Goal: Transaction & Acquisition: Purchase product/service

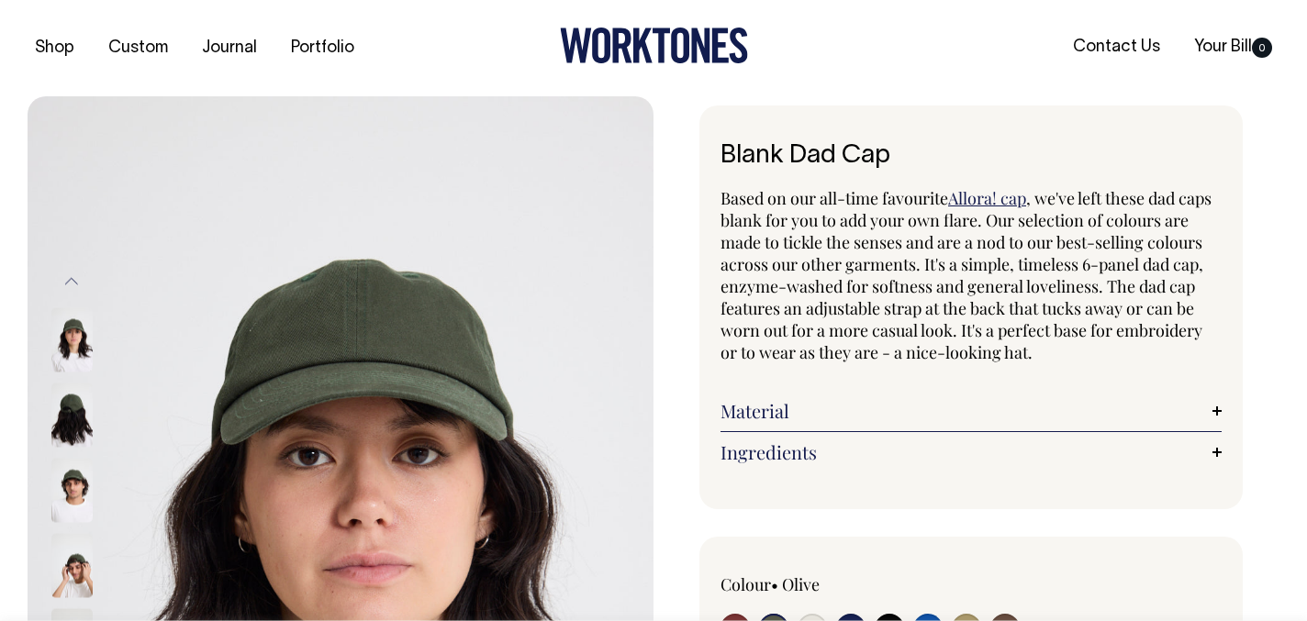
select select "Olive"
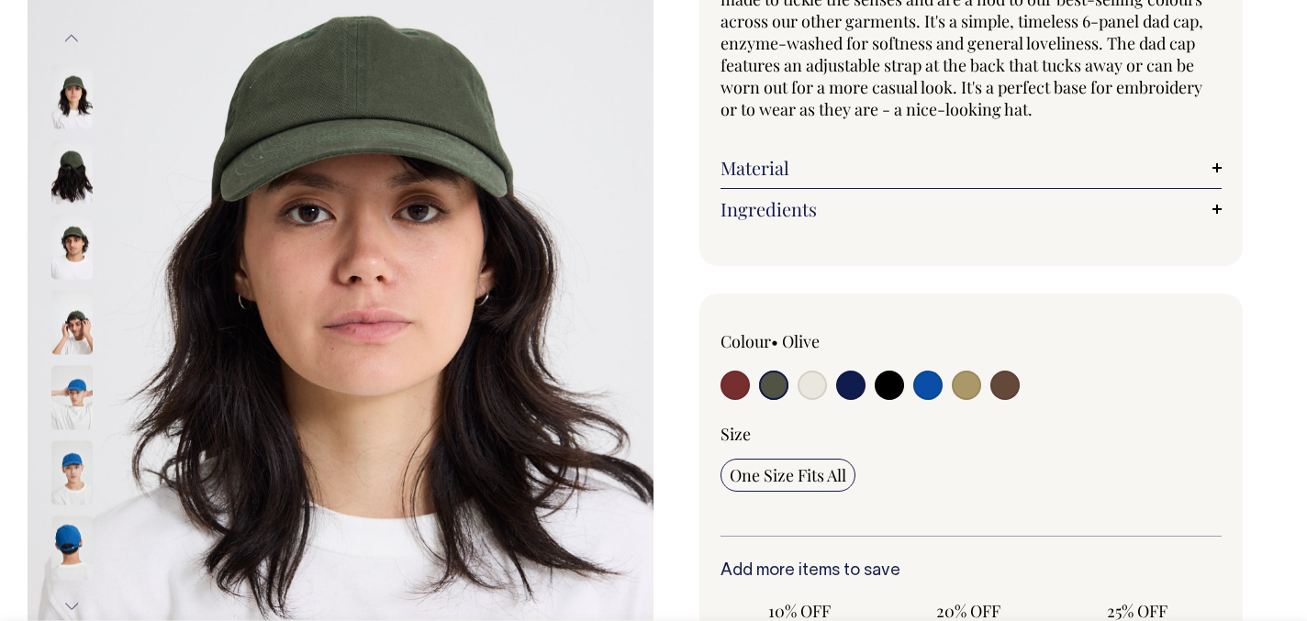
scroll to position [244, 0]
click at [734, 389] on input "radio" at bounding box center [734, 384] width 29 height 29
radio input "true"
select select "Burgundy"
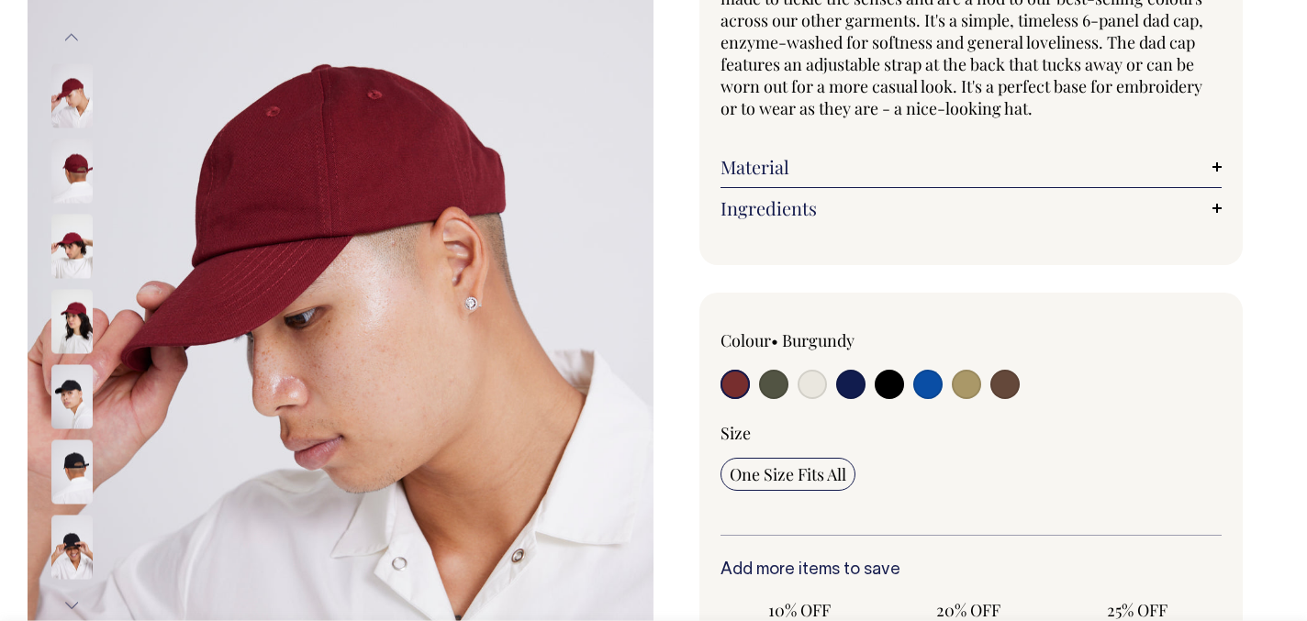
click at [756, 393] on div at bounding box center [820, 387] width 200 height 34
click at [782, 381] on input "radio" at bounding box center [773, 384] width 29 height 29
radio input "true"
select select "Olive"
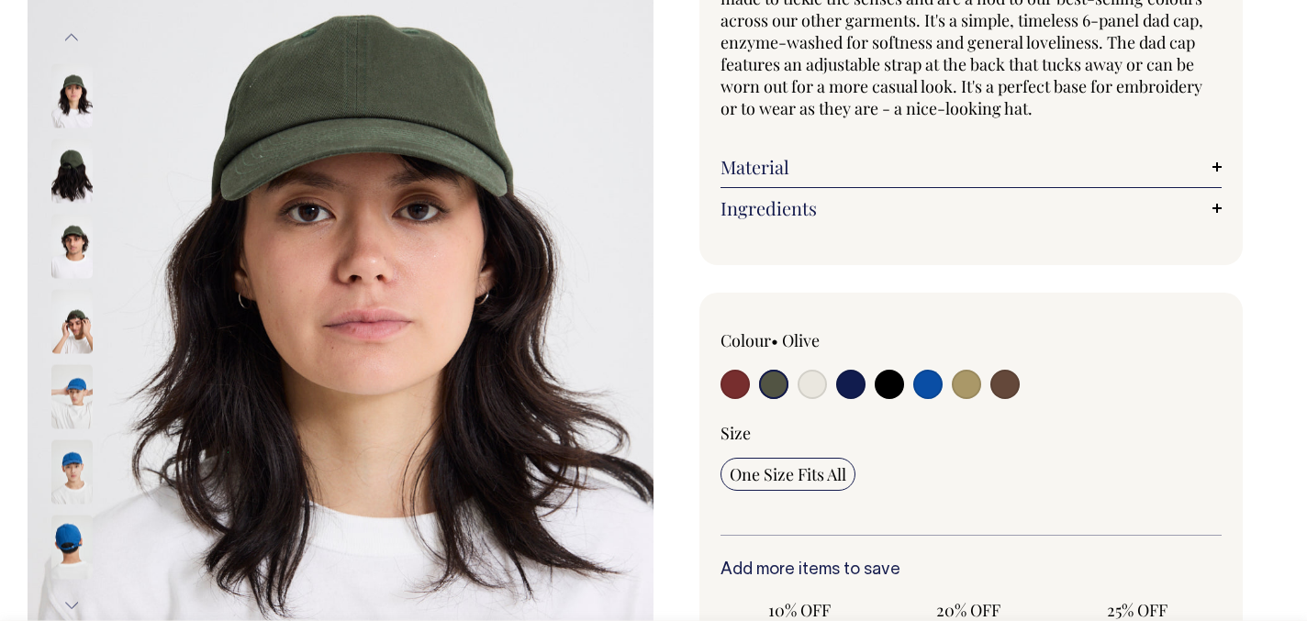
click at [827, 381] on div at bounding box center [820, 387] width 200 height 34
click at [815, 386] on input "radio" at bounding box center [811, 384] width 29 height 29
radio input "true"
select select "Natural"
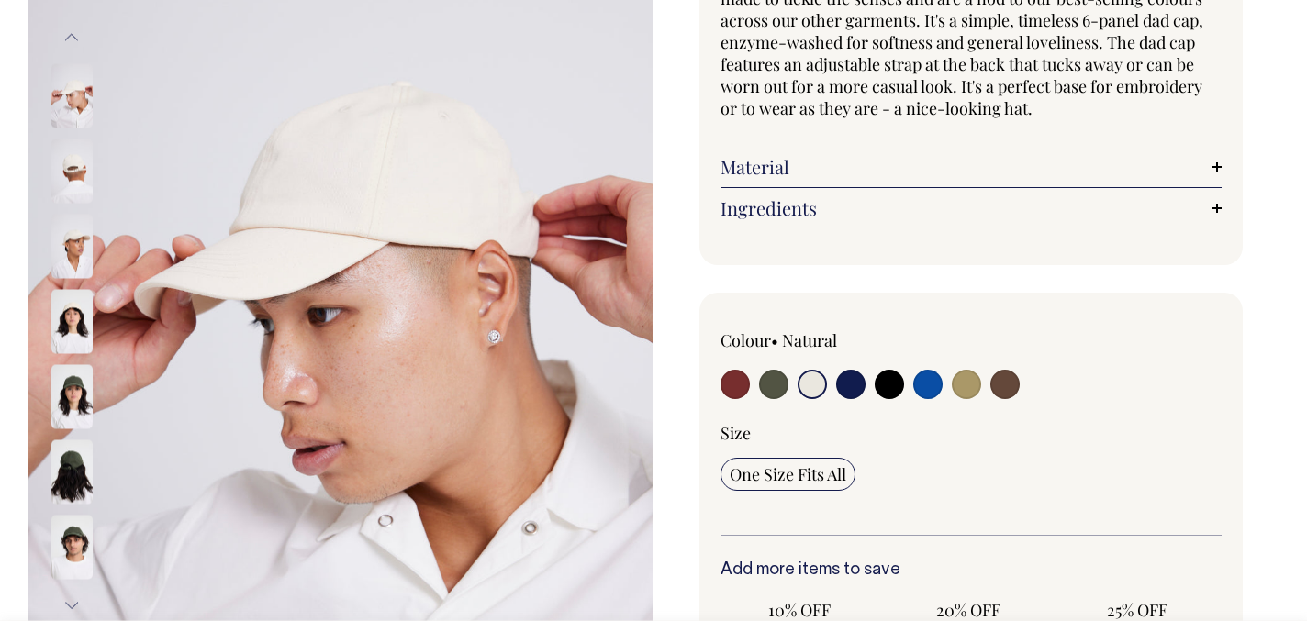
click at [856, 390] on input "radio" at bounding box center [850, 384] width 29 height 29
radio input "true"
select select "Dark Navy"
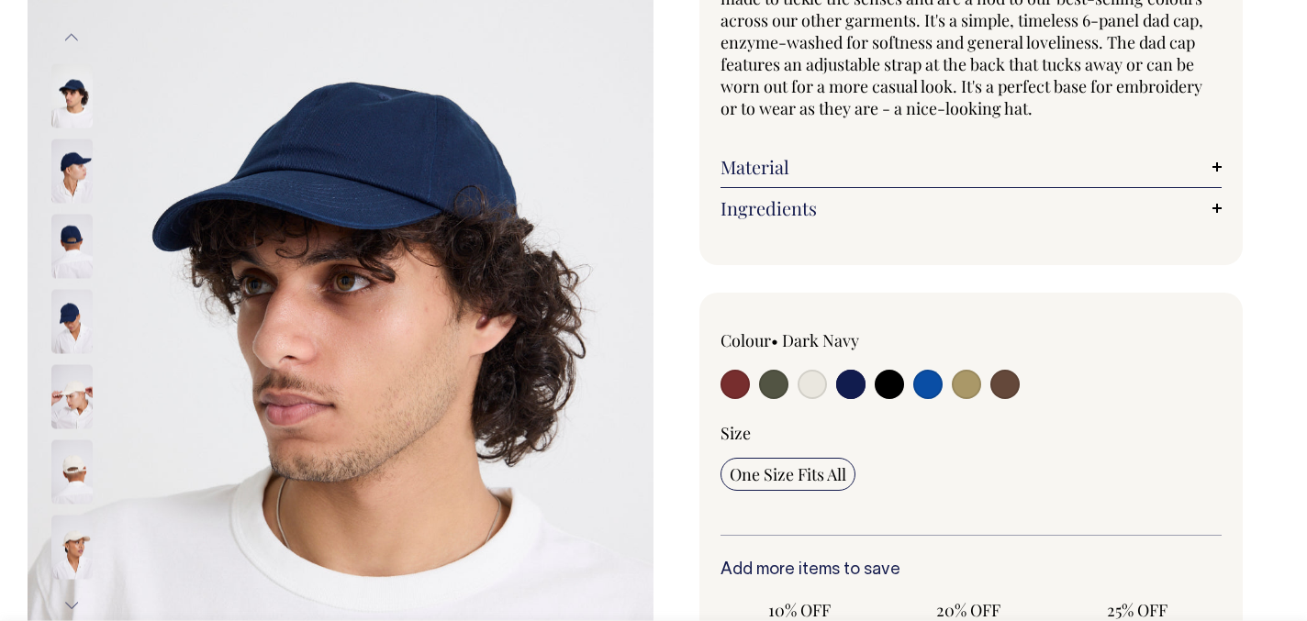
click at [887, 384] on input "radio" at bounding box center [889, 384] width 29 height 29
radio input "true"
select select "Black"
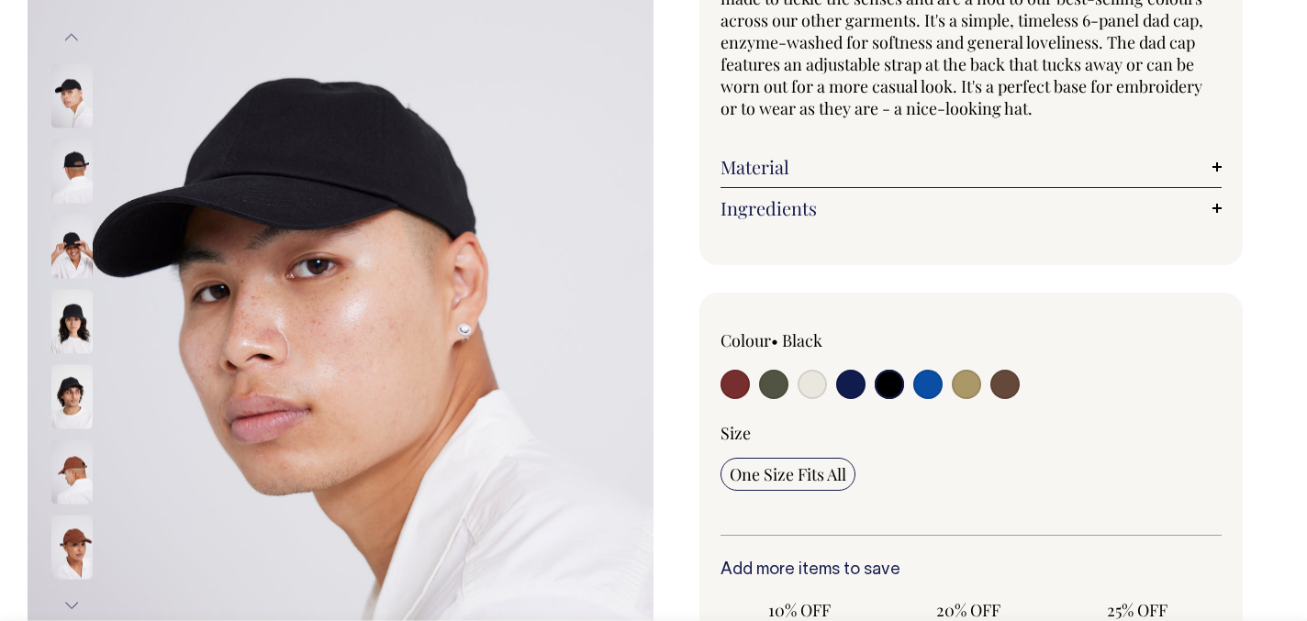
click at [934, 385] on input "radio" at bounding box center [927, 384] width 29 height 29
radio input "true"
select select "Worker Blue"
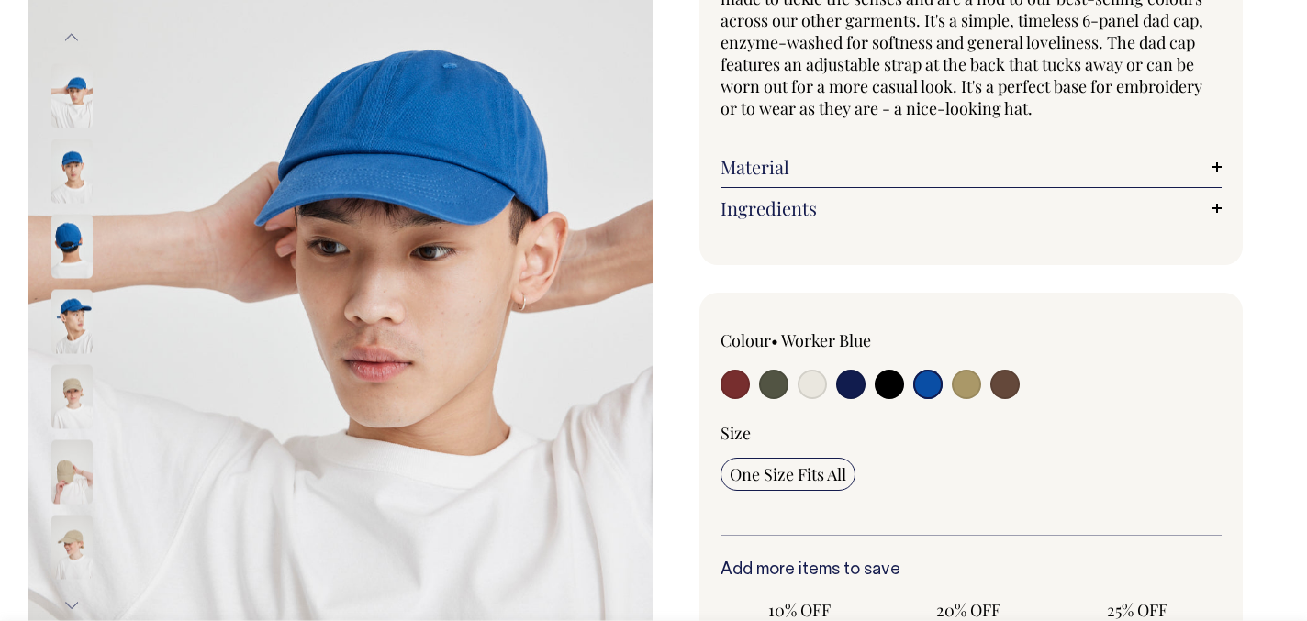
click at [966, 390] on input "radio" at bounding box center [966, 384] width 29 height 29
radio input "true"
select select "Washed Khaki"
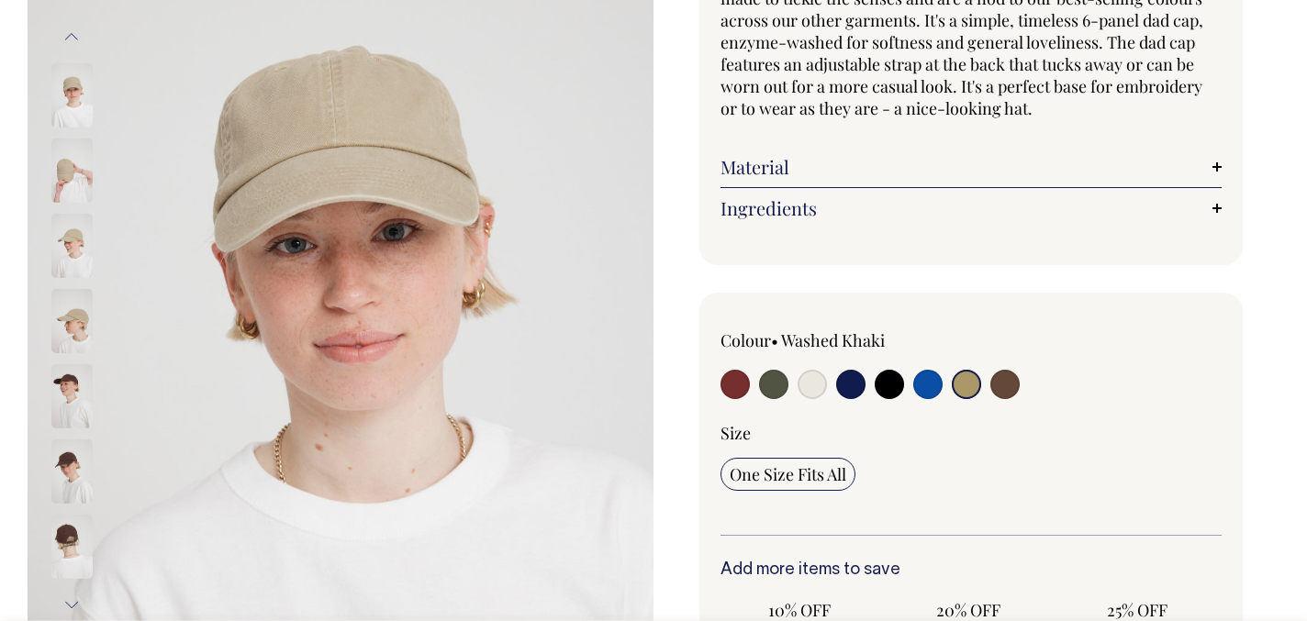
click at [1013, 386] on input "radio" at bounding box center [1004, 384] width 29 height 29
radio input "true"
select select "Espresso"
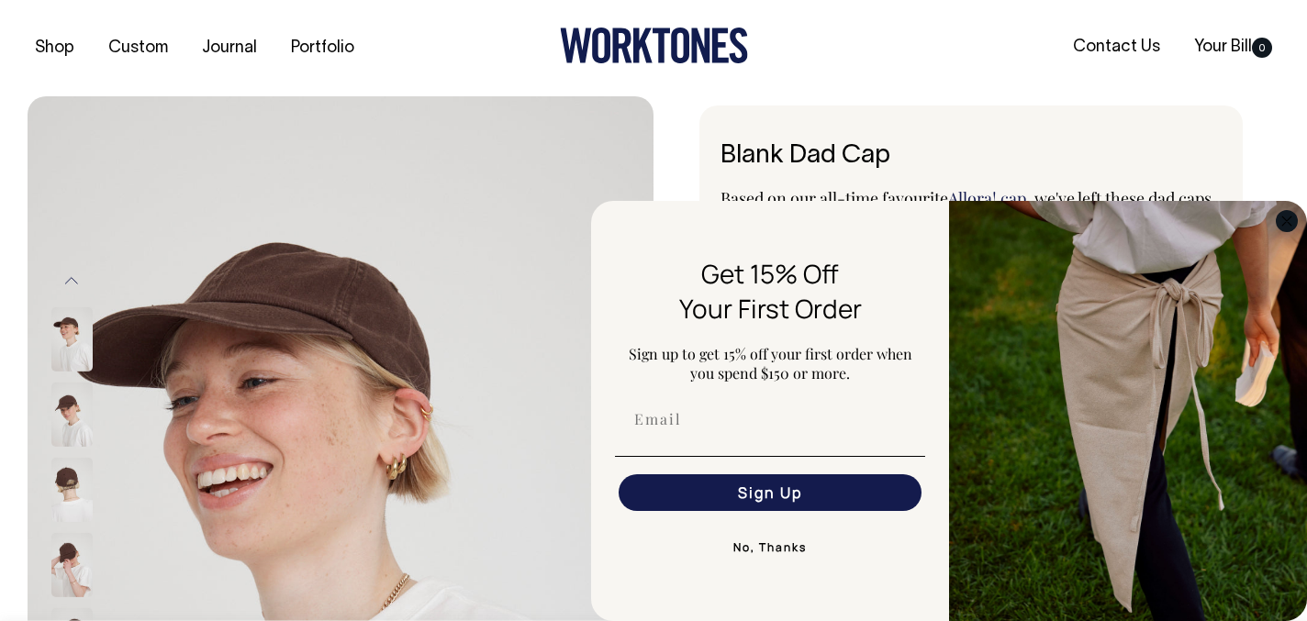
click at [1284, 223] on icon "Close dialog" at bounding box center [1286, 221] width 9 height 9
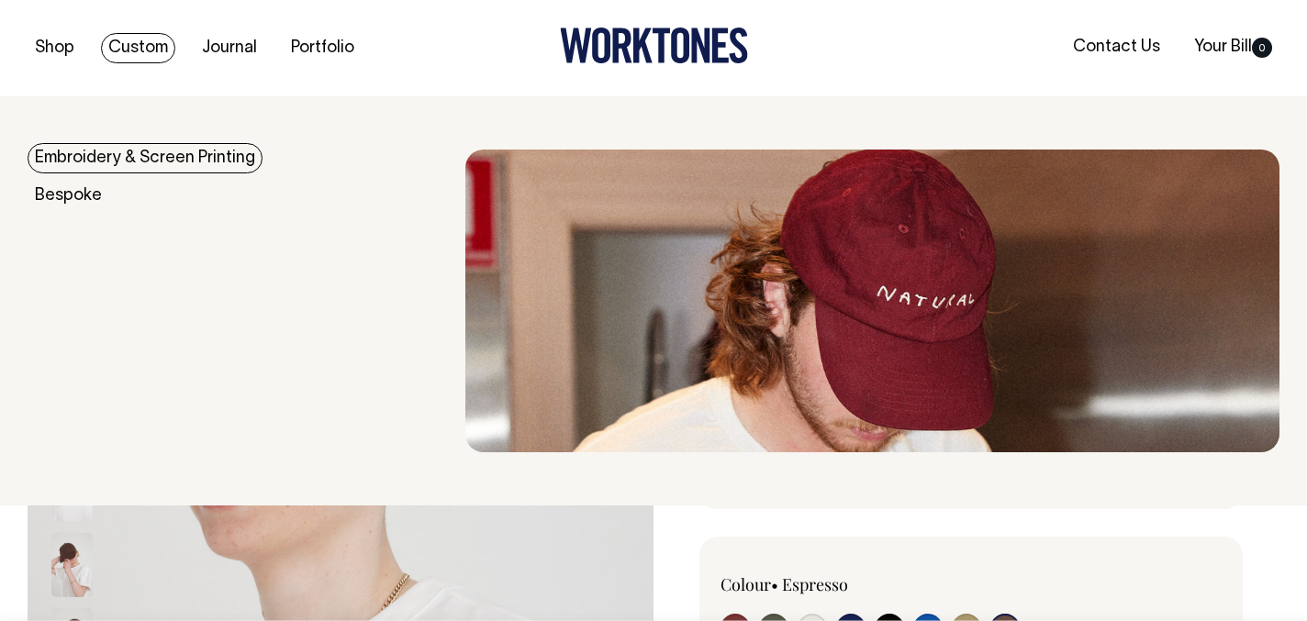
click at [128, 150] on link "Embroidery & Screen Printing" at bounding box center [145, 158] width 235 height 30
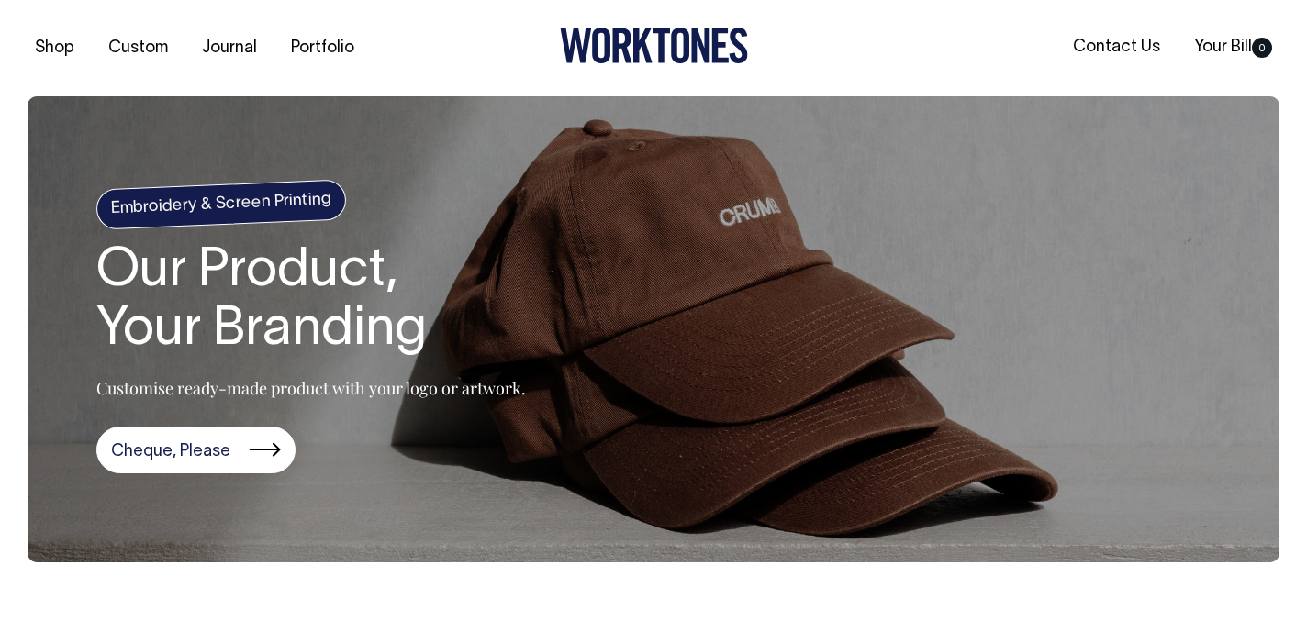
click at [247, 334] on h1 "Our Product, Your Branding" at bounding box center [310, 301] width 429 height 117
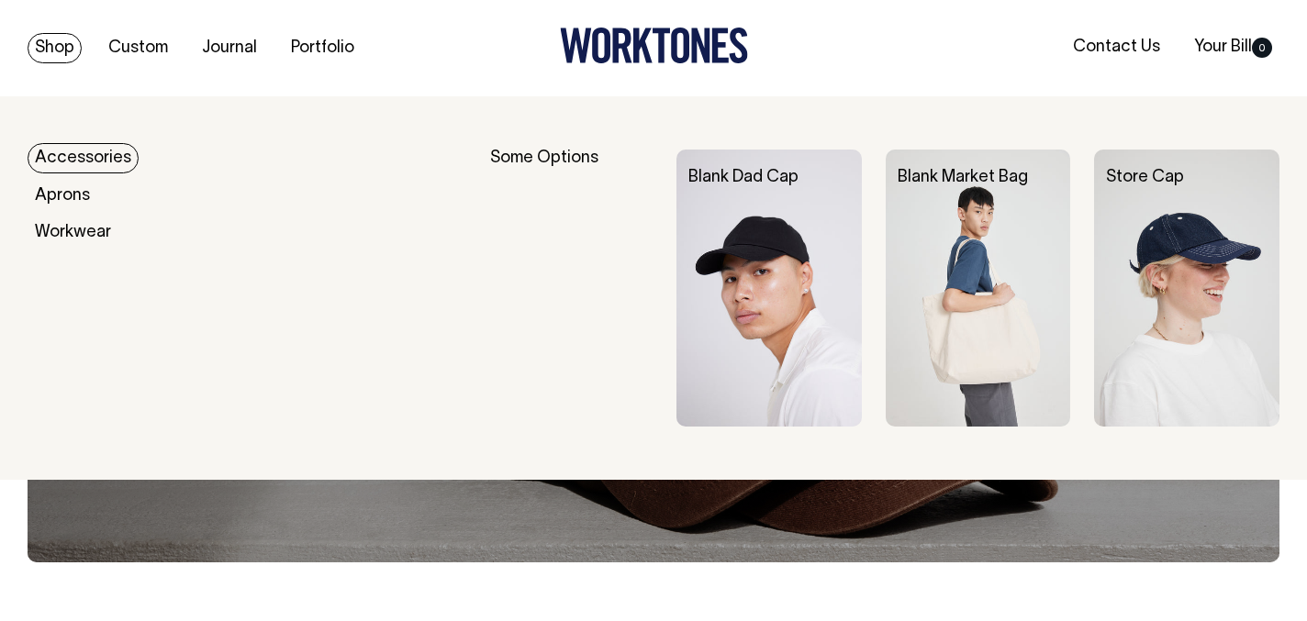
click at [806, 339] on img at bounding box center [768, 288] width 185 height 277
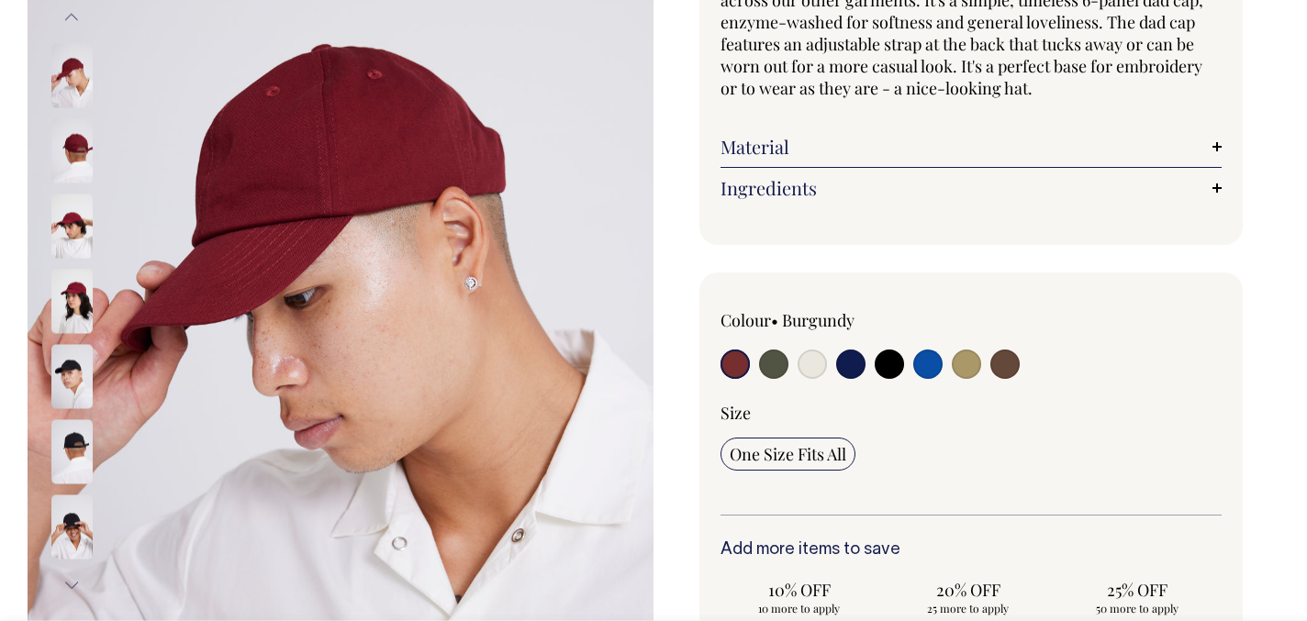
click at [812, 372] on input "radio" at bounding box center [811, 364] width 29 height 29
radio input "true"
select select "Natural"
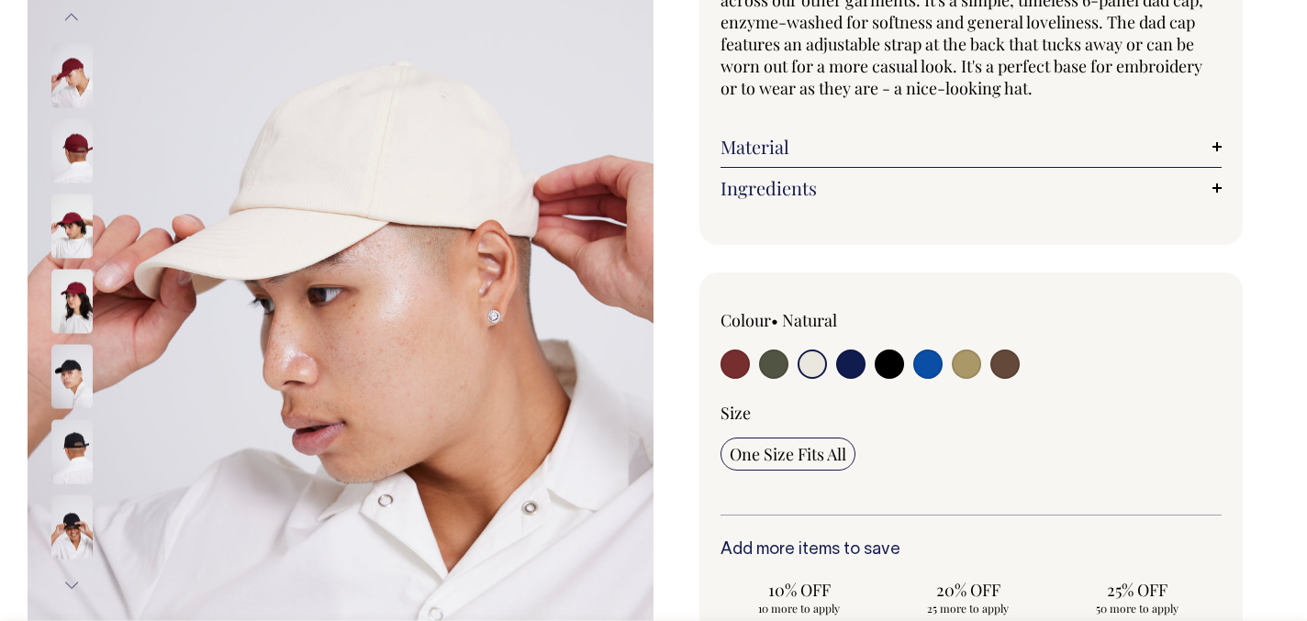
scroll to position [265, 0]
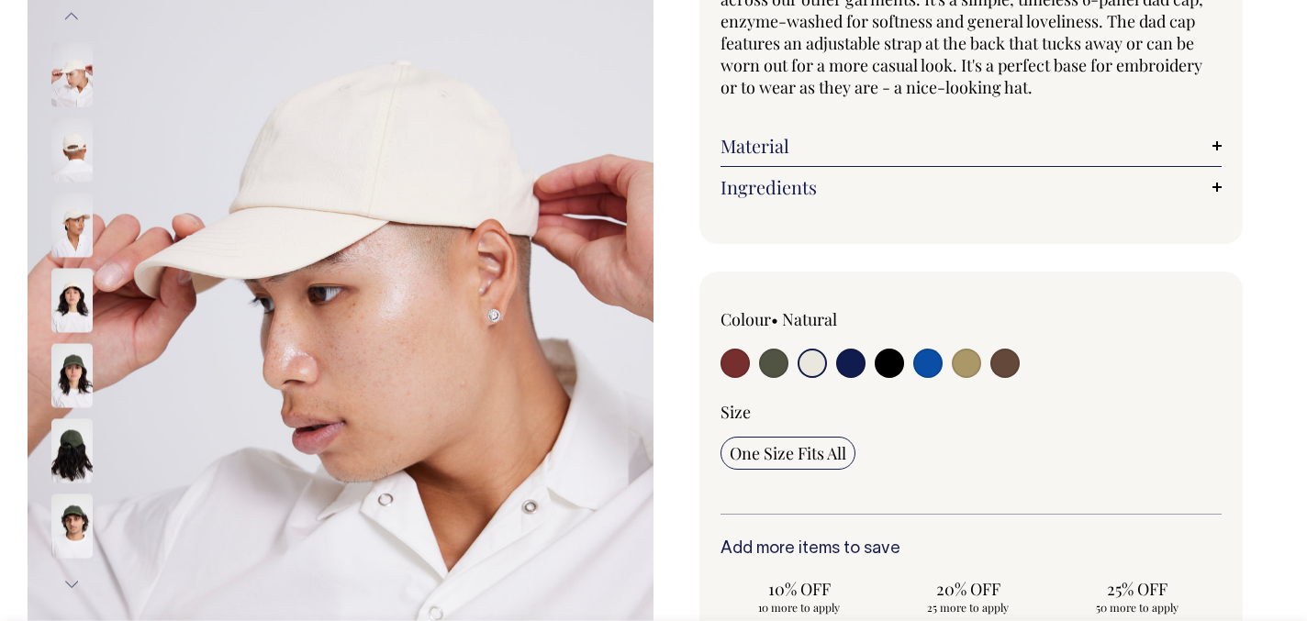
click at [61, 232] on img at bounding box center [71, 225] width 41 height 64
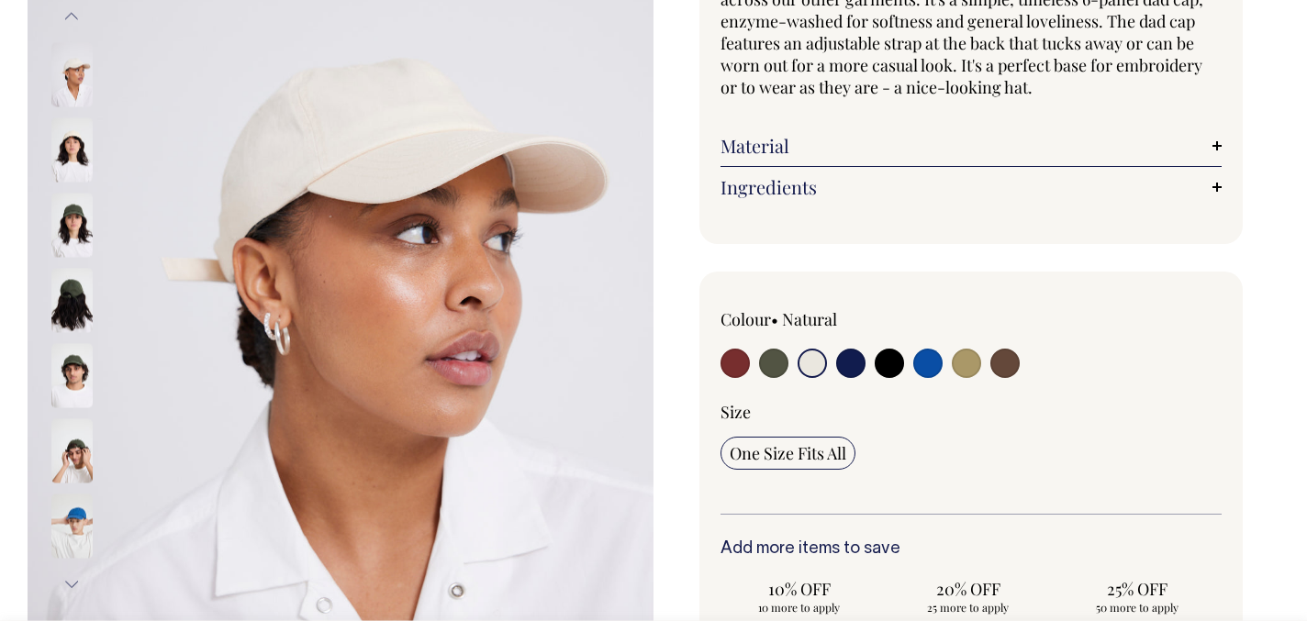
click at [968, 364] on input "radio" at bounding box center [966, 363] width 29 height 29
radio input "true"
select select "Washed Khaki"
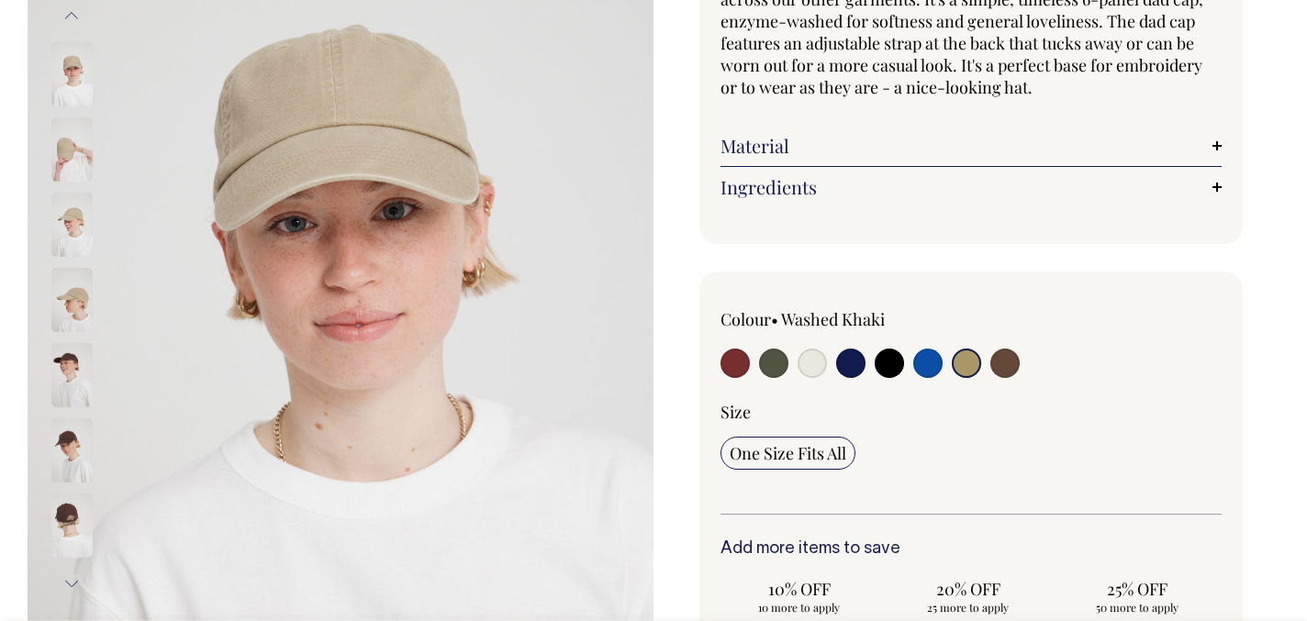
click at [928, 363] on input "radio" at bounding box center [927, 363] width 29 height 29
radio input "true"
select select "Worker Blue"
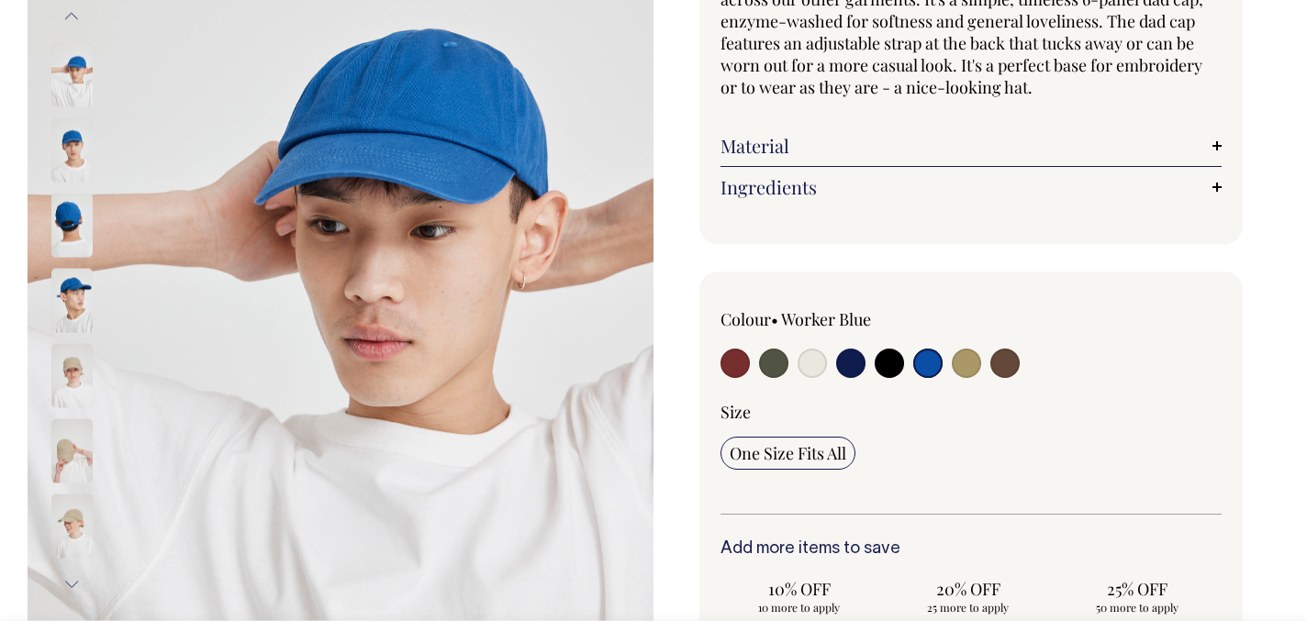
click at [803, 368] on input "radio" at bounding box center [811, 363] width 29 height 29
radio input "true"
select select "Natural"
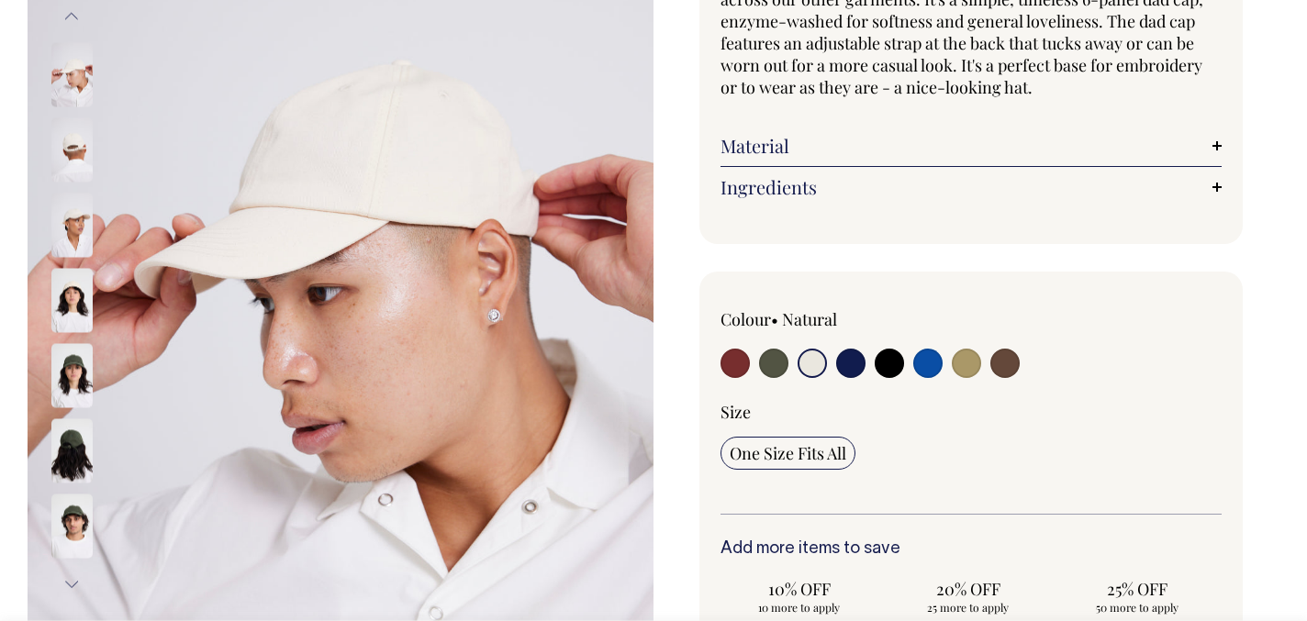
click at [941, 369] on label at bounding box center [927, 366] width 29 height 34
click at [941, 369] on input "radio" at bounding box center [927, 363] width 29 height 29
radio input "true"
select select "Worker Blue"
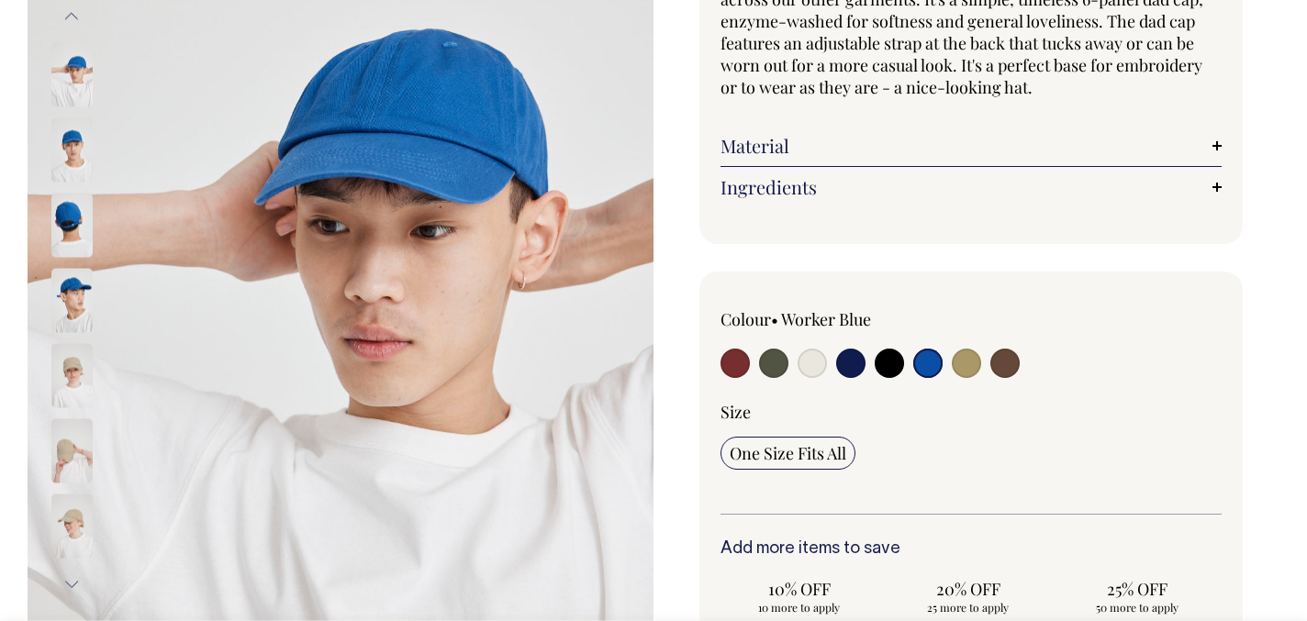
click at [732, 364] on input "radio" at bounding box center [734, 363] width 29 height 29
radio input "true"
select select "Burgundy"
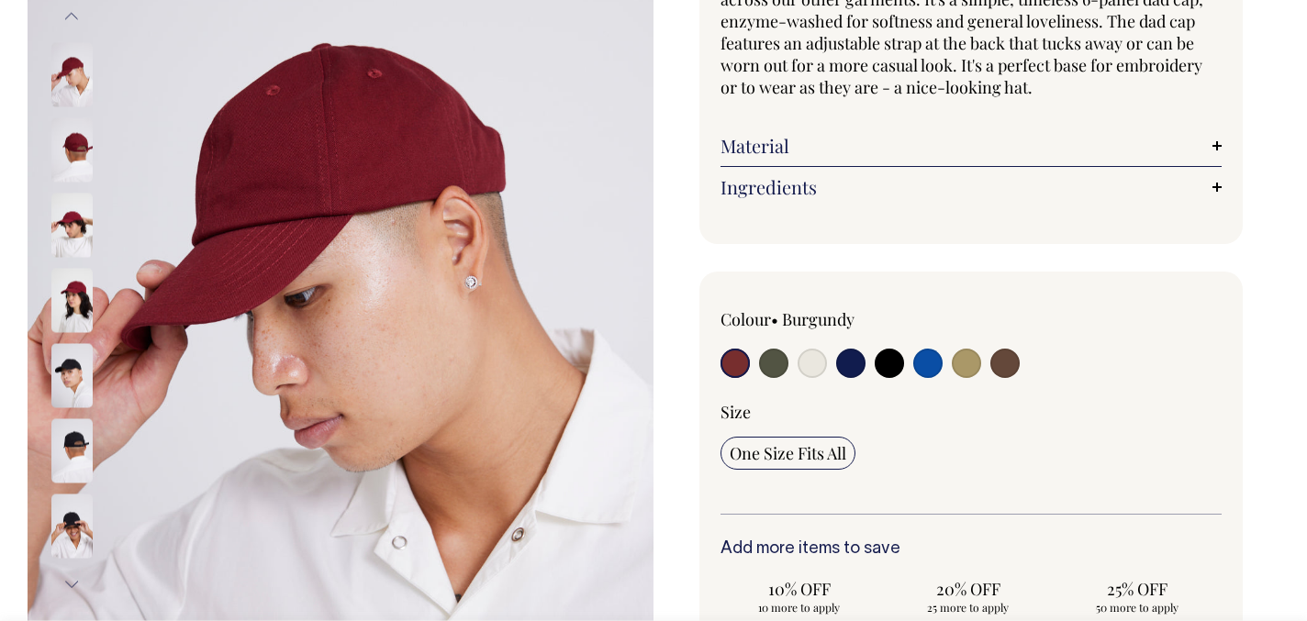
click at [807, 366] on input "radio" at bounding box center [811, 363] width 29 height 29
radio input "true"
select select "Natural"
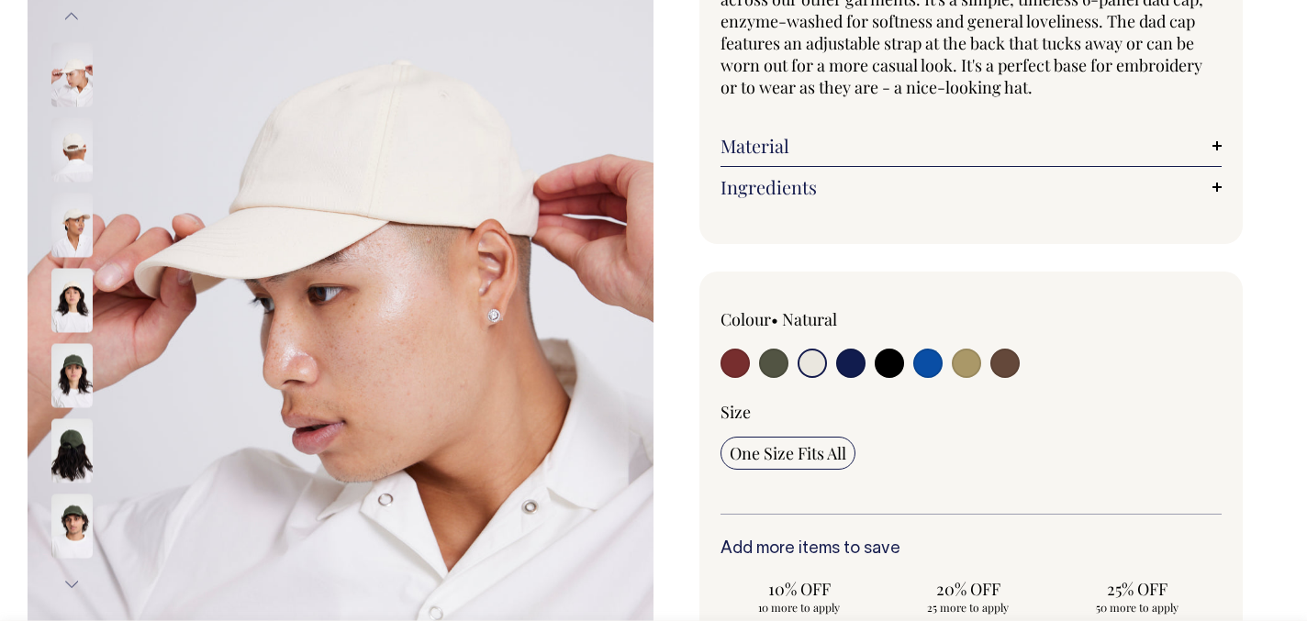
click at [849, 364] on input "radio" at bounding box center [850, 363] width 29 height 29
radio input "true"
select select "Dark Navy"
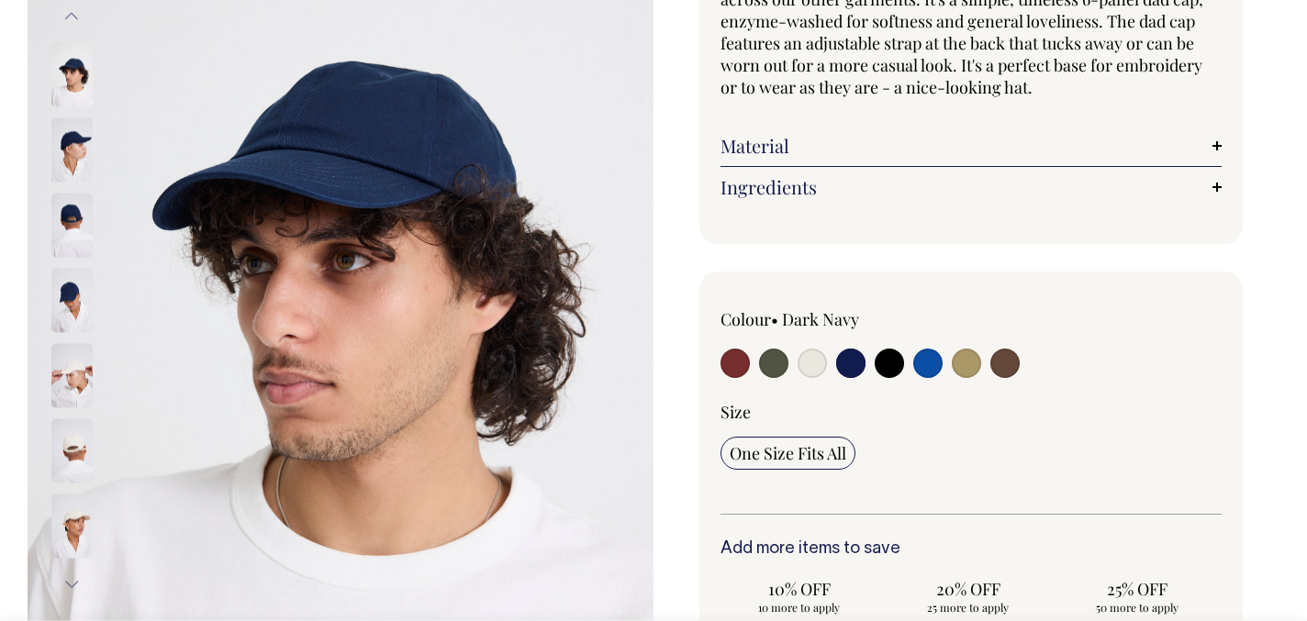
click at [69, 206] on img at bounding box center [71, 225] width 41 height 64
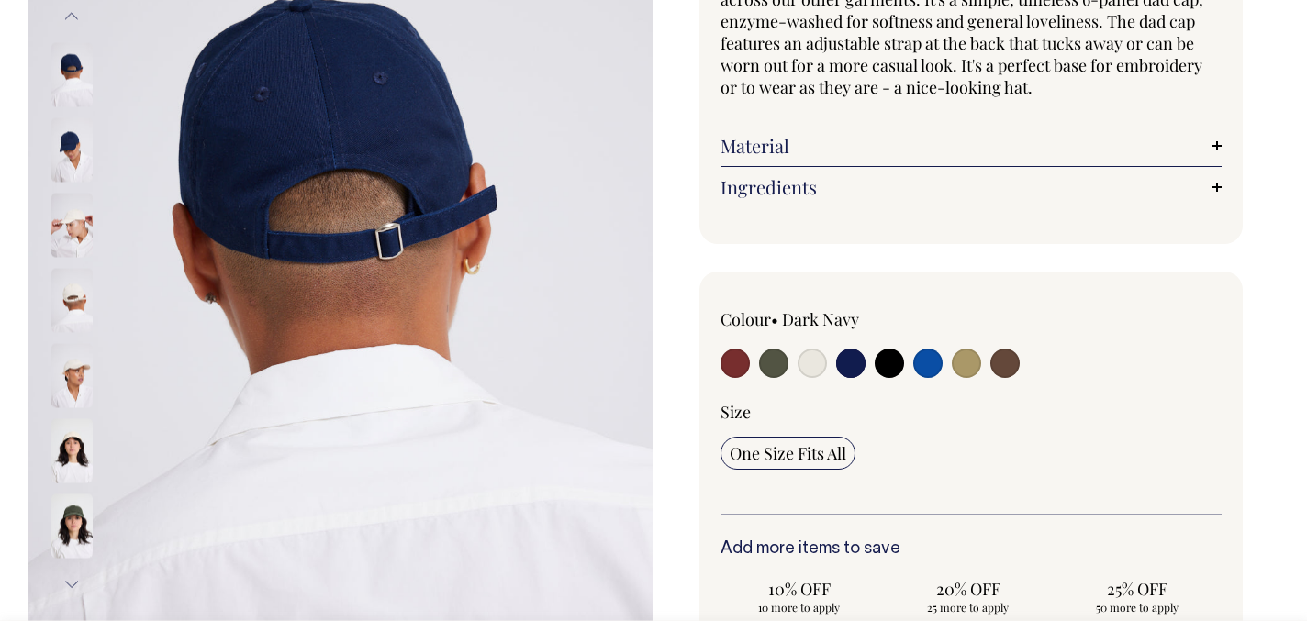
click at [67, 171] on img at bounding box center [71, 149] width 41 height 64
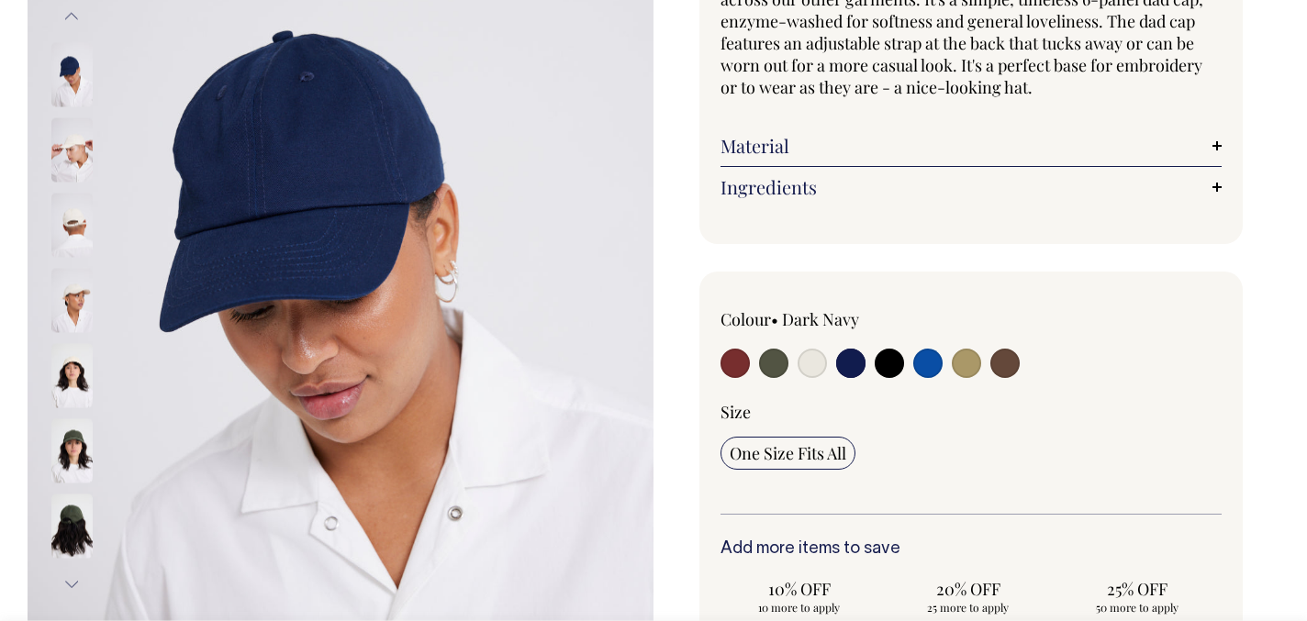
click at [994, 362] on input "radio" at bounding box center [1004, 363] width 29 height 29
radio input "true"
select select "Espresso"
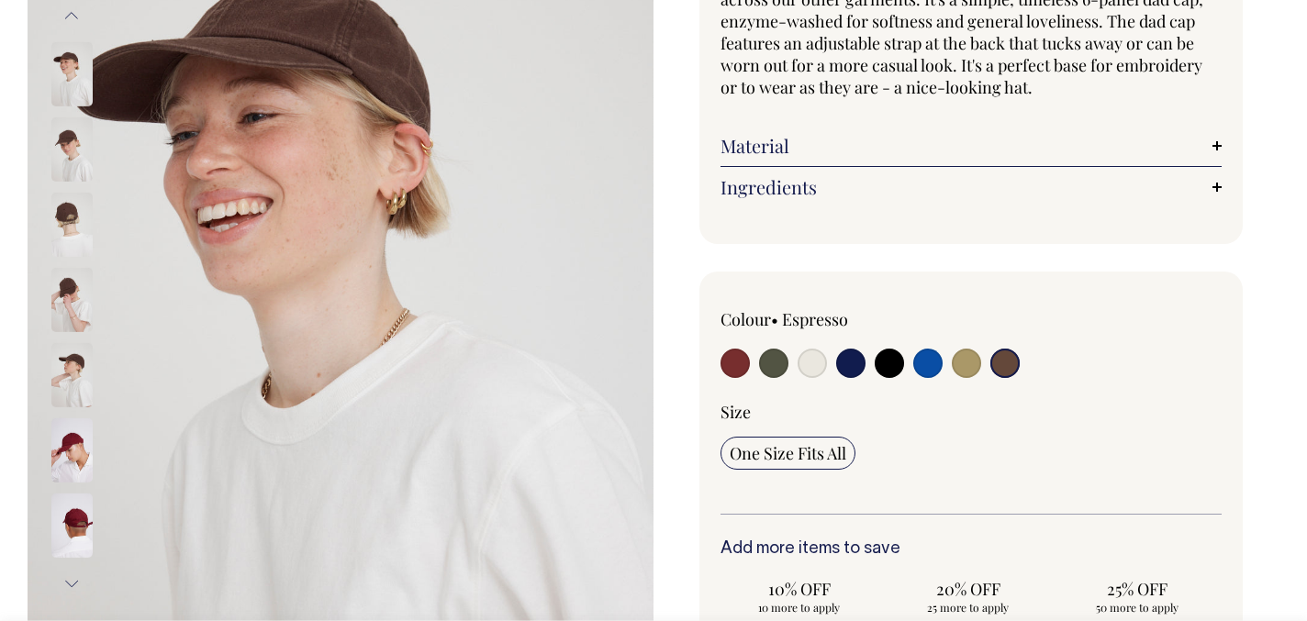
click at [63, 140] on img at bounding box center [71, 149] width 41 height 64
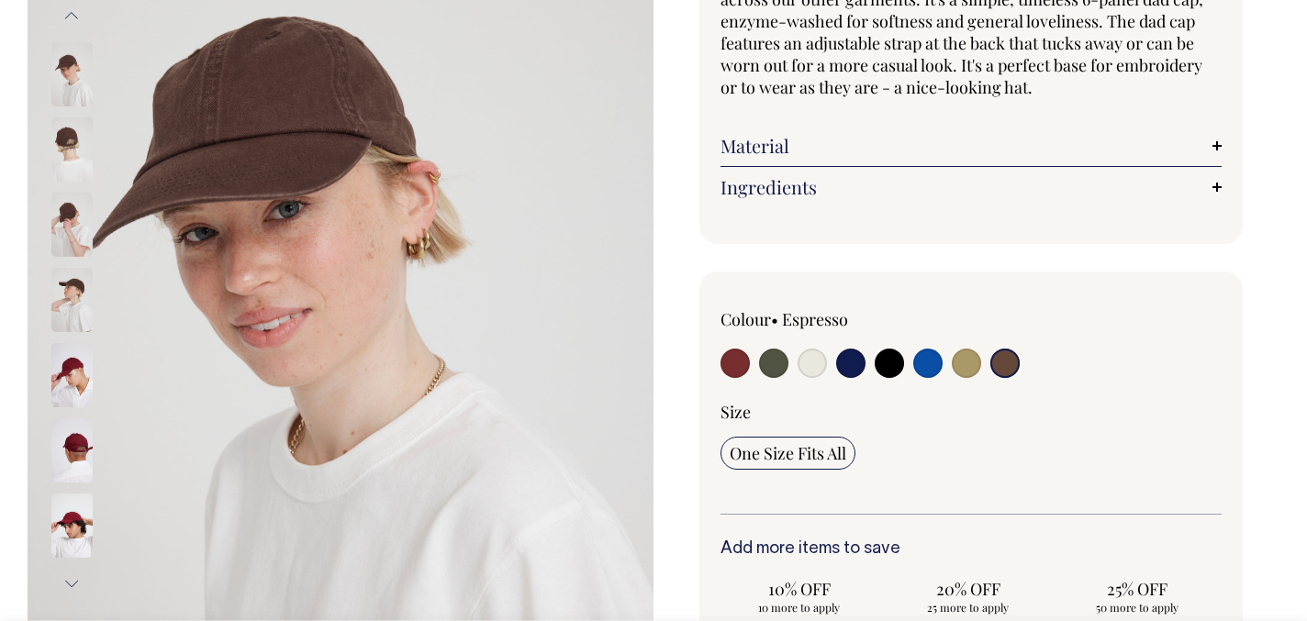
click at [66, 222] on img at bounding box center [71, 225] width 41 height 64
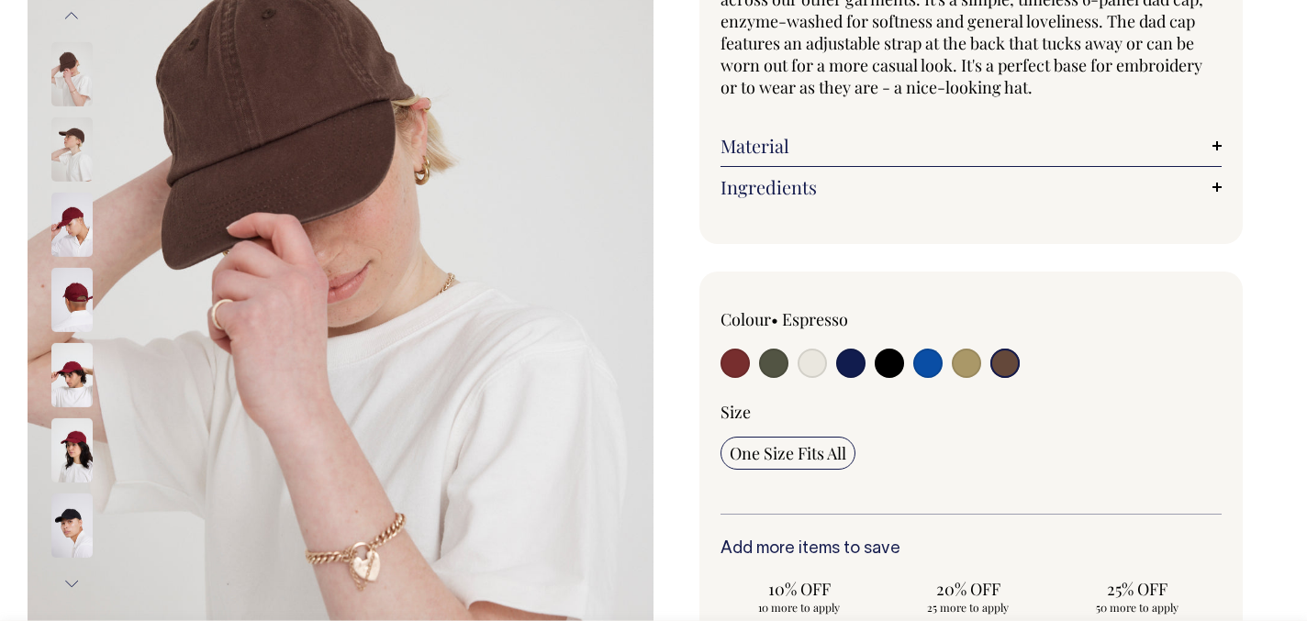
click at [72, 93] on img at bounding box center [71, 74] width 41 height 64
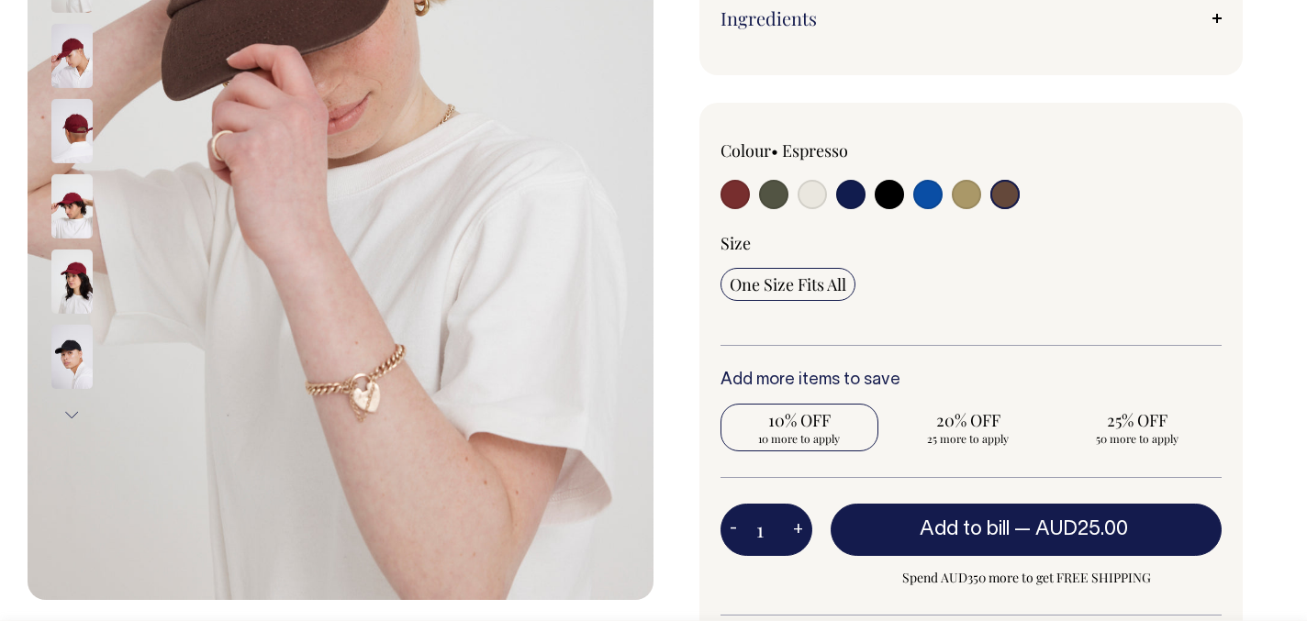
scroll to position [435, 0]
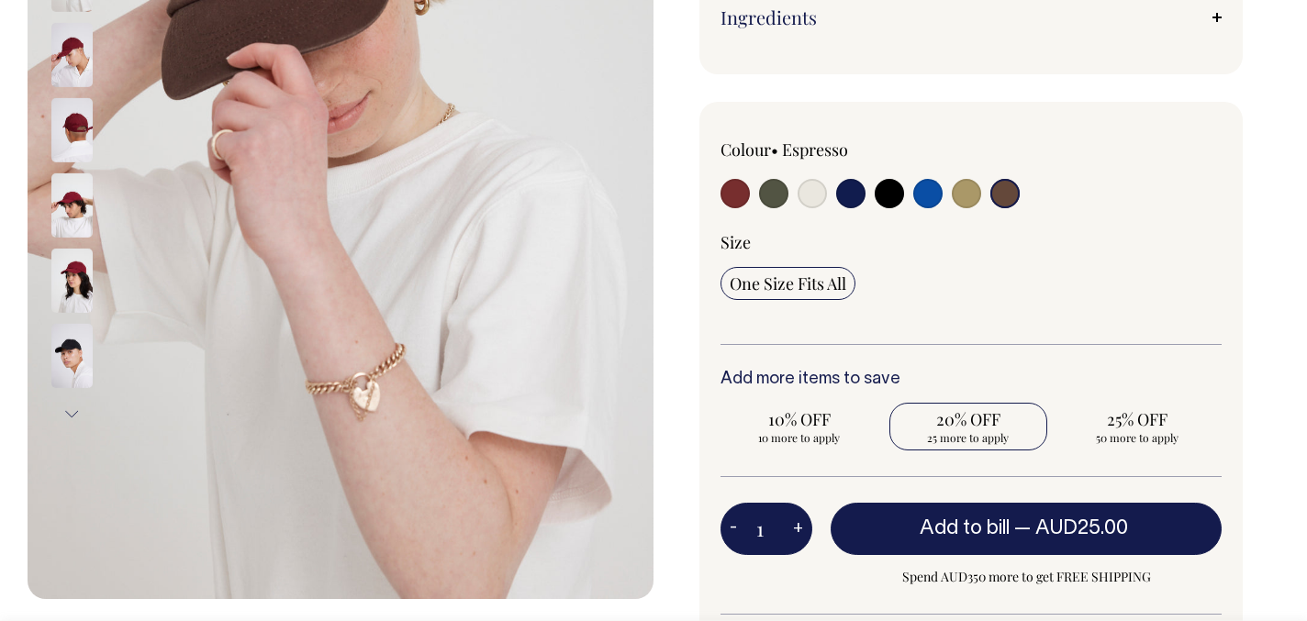
click at [945, 428] on span "20% OFF" at bounding box center [967, 419] width 139 height 22
click at [945, 428] on input "20% OFF 25 more to apply" at bounding box center [968, 427] width 158 height 48
radio input "true"
type input "25"
radio input "true"
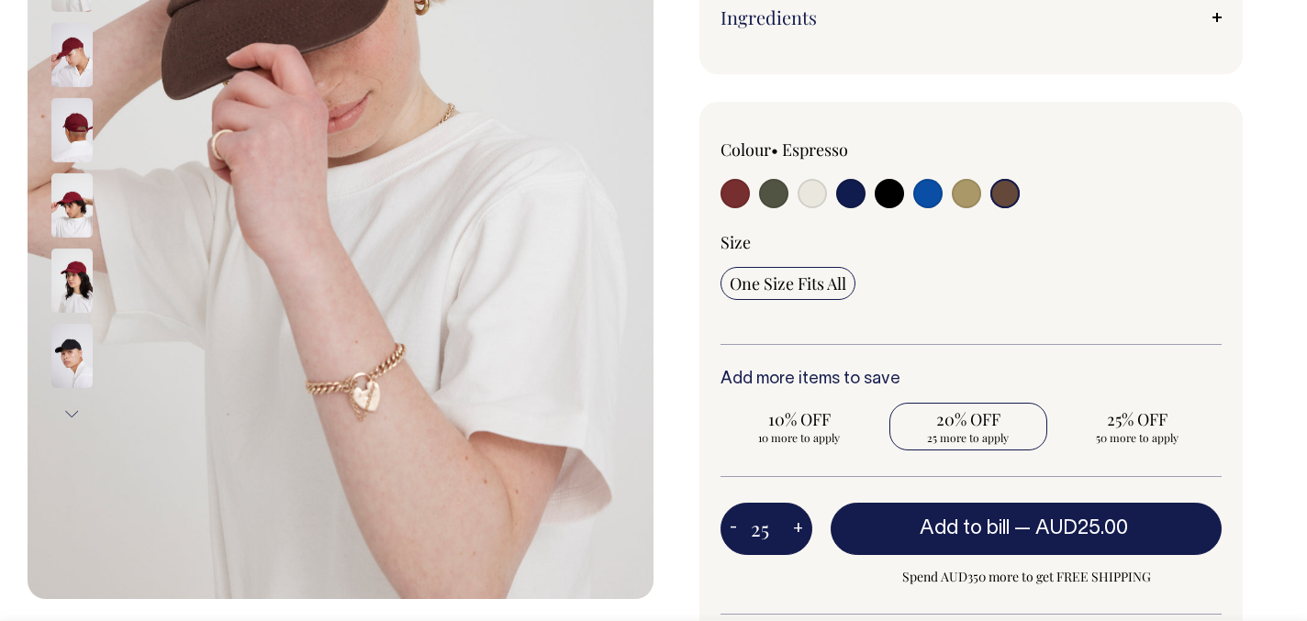
select select
type input "25"
click at [1164, 423] on span "25% OFF" at bounding box center [1136, 419] width 139 height 22
click at [1164, 423] on input "25% OFF 25 more to apply" at bounding box center [1137, 427] width 158 height 48
radio input "true"
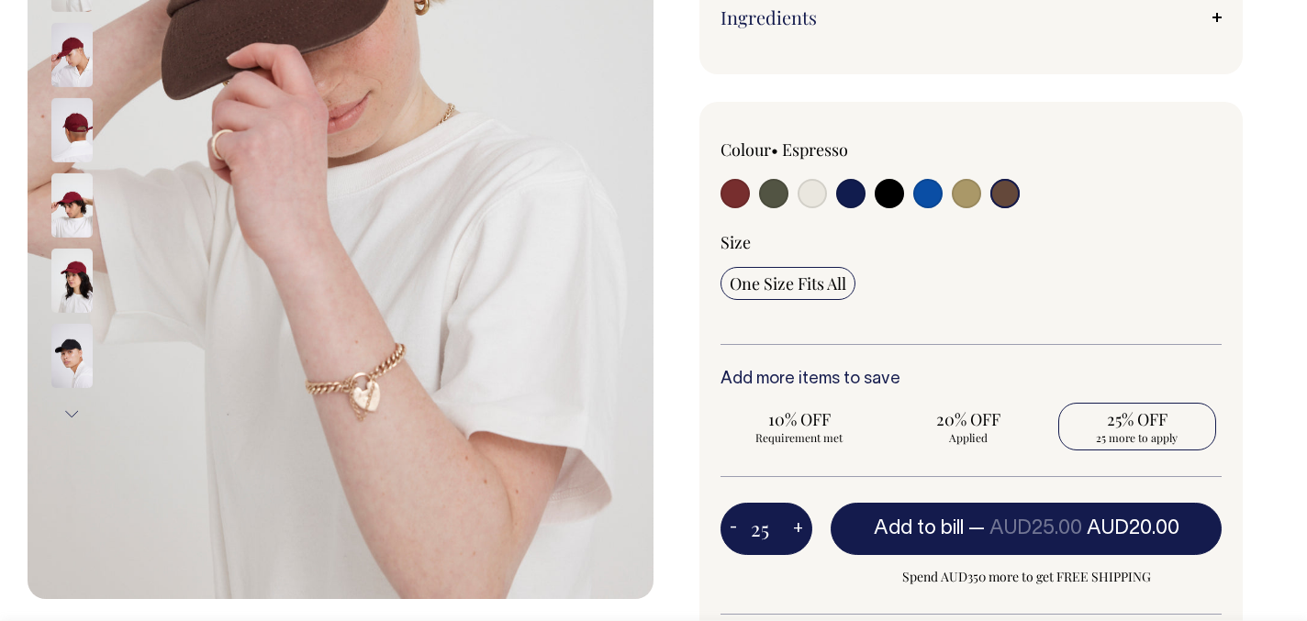
type input "50"
radio input "false"
radio input "true"
select select
type input "50"
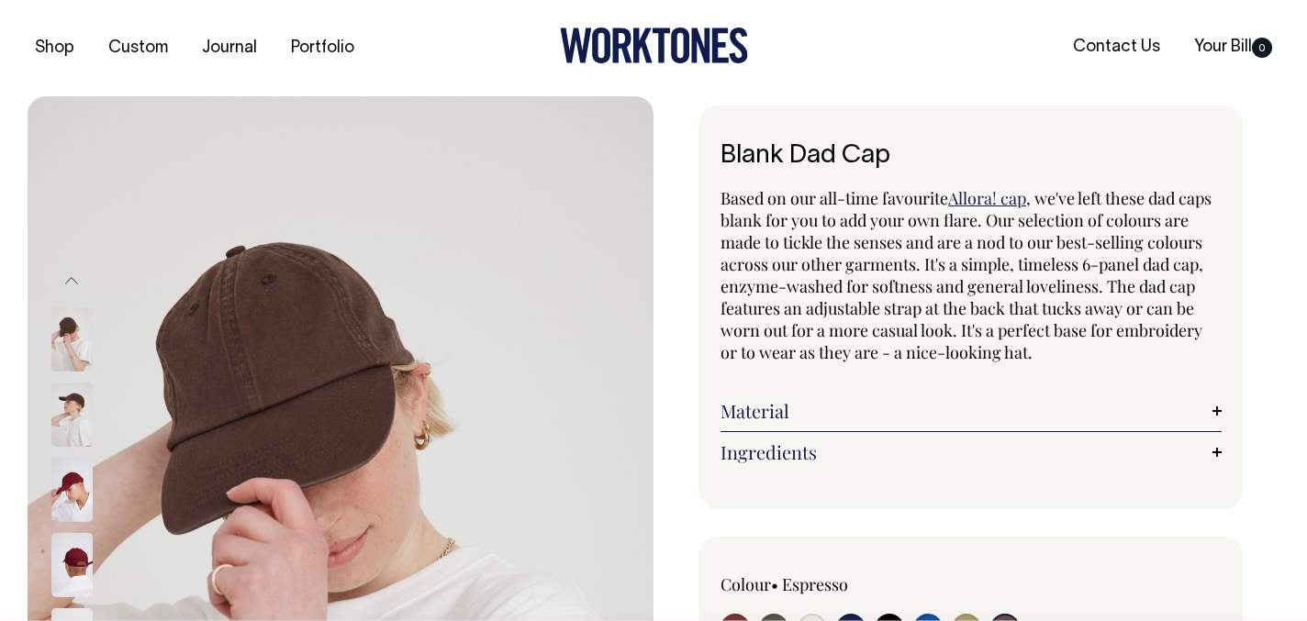
scroll to position [0, 0]
